Goal: Task Accomplishment & Management: Manage account settings

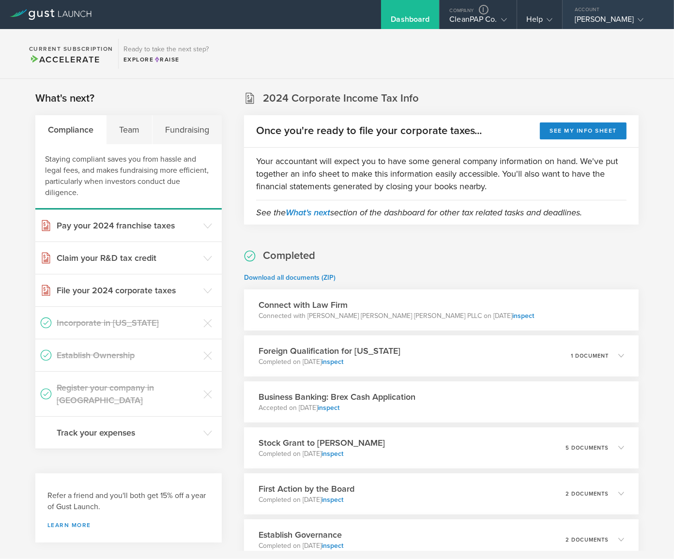
click at [594, 22] on div "[PERSON_NAME]" at bounding box center [615, 22] width 82 height 15
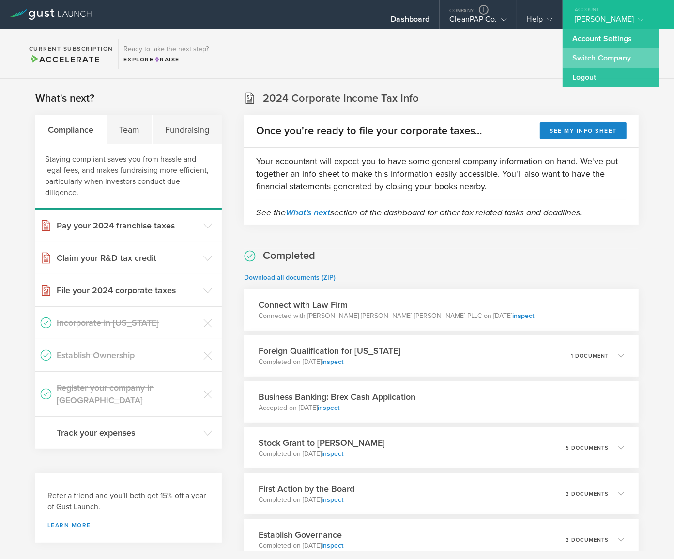
click at [596, 62] on link "Switch Company" at bounding box center [610, 57] width 97 height 19
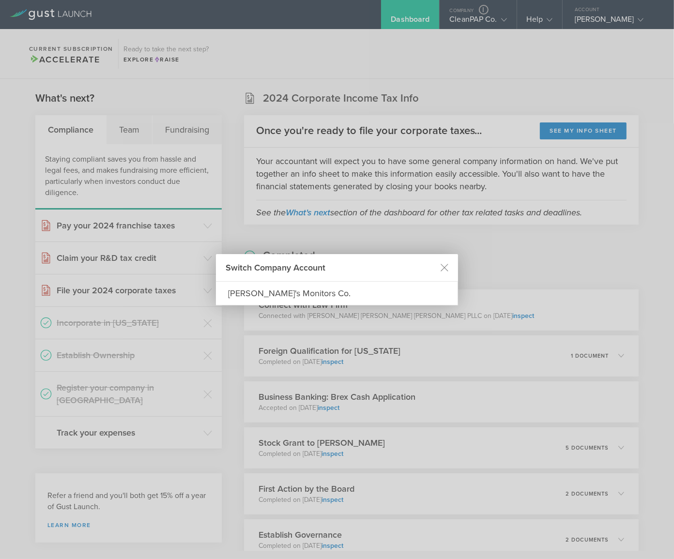
click at [596, 62] on div "Switch Company Account [PERSON_NAME]'s Monitors Co." at bounding box center [337, 279] width 674 height 559
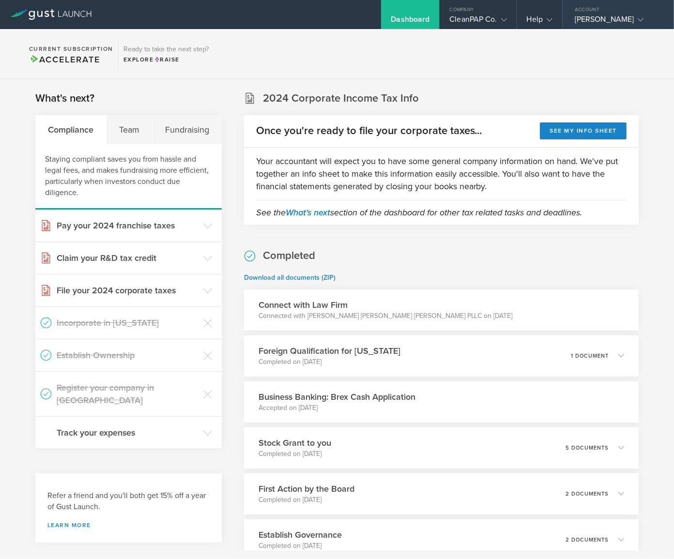
click at [579, 19] on div "[PERSON_NAME]" at bounding box center [615, 22] width 82 height 15
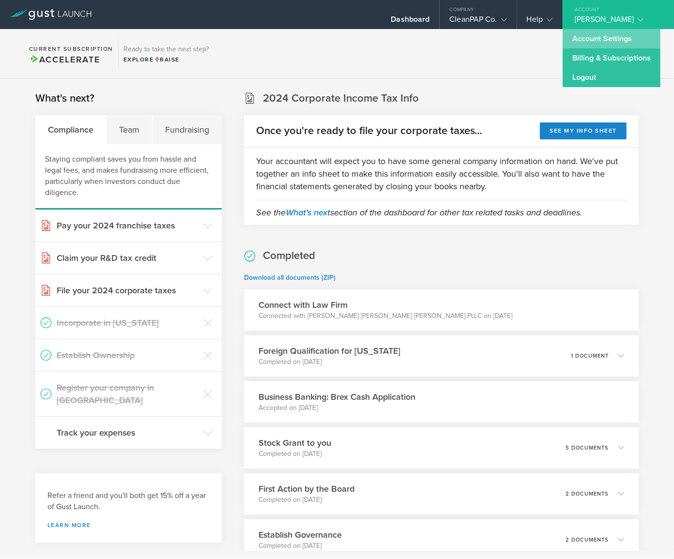
click at [575, 34] on link "Account Settings" at bounding box center [611, 38] width 98 height 19
